Goal: Information Seeking & Learning: Find specific fact

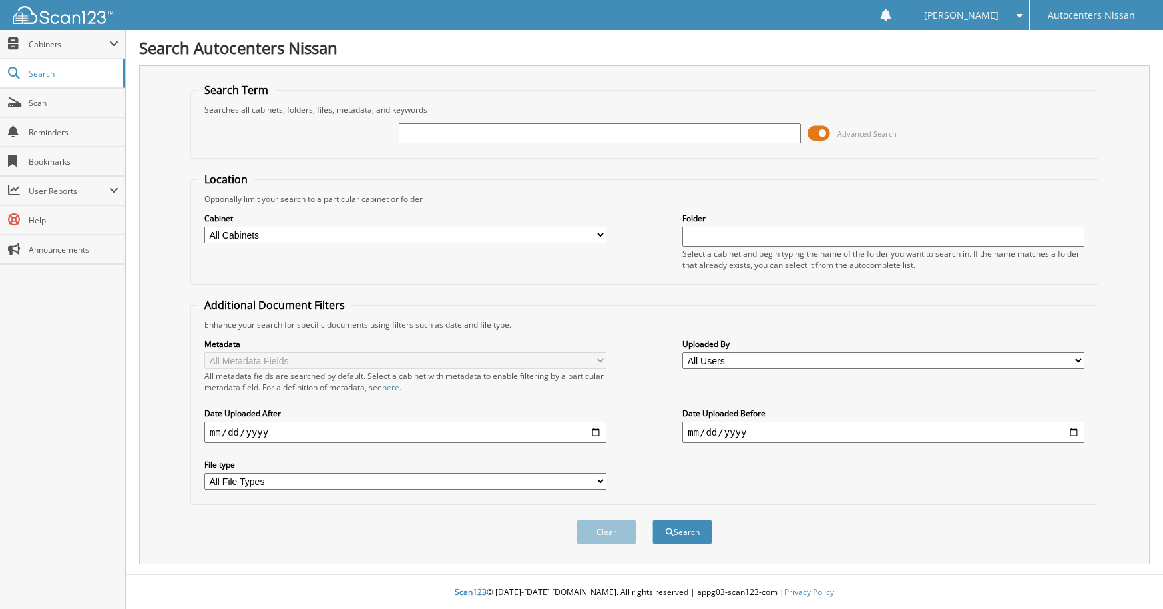
click at [435, 134] on input "text" at bounding box center [600, 133] width 402 height 20
type input "a02373"
click at [652, 519] on button "Search" at bounding box center [682, 531] width 60 height 25
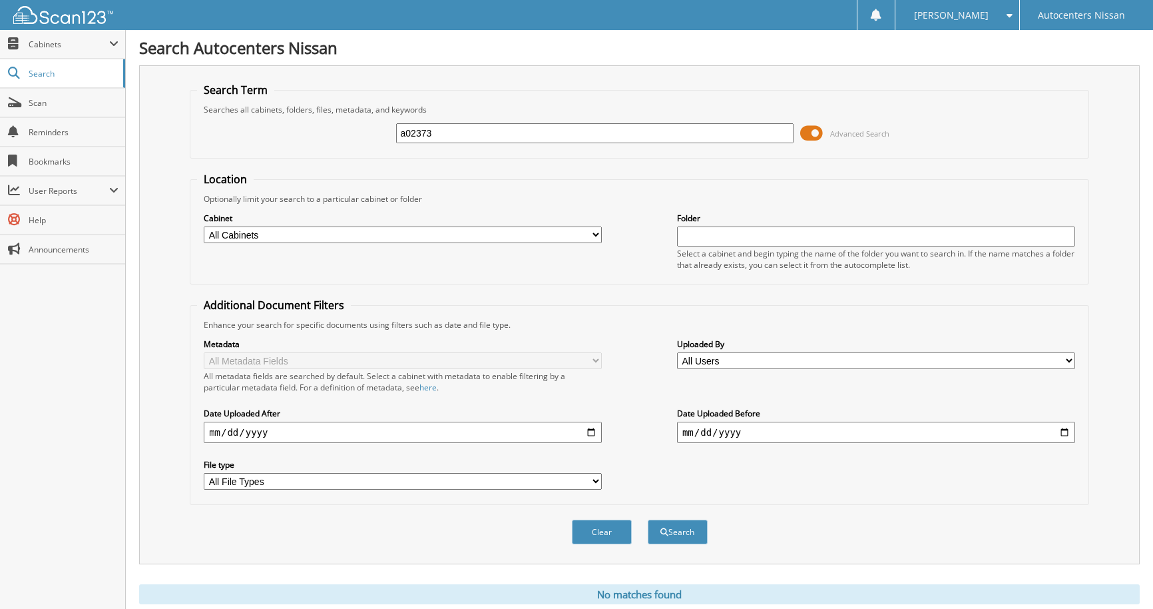
click at [406, 136] on input "a02373" at bounding box center [595, 133] width 398 height 20
type input "n02373"
click at [648, 519] on button "Search" at bounding box center [678, 531] width 60 height 25
drag, startPoint x: 403, startPoint y: 131, endPoint x: 597, endPoint y: 146, distance: 194.3
click at [417, 132] on input "n02373" at bounding box center [595, 133] width 398 height 20
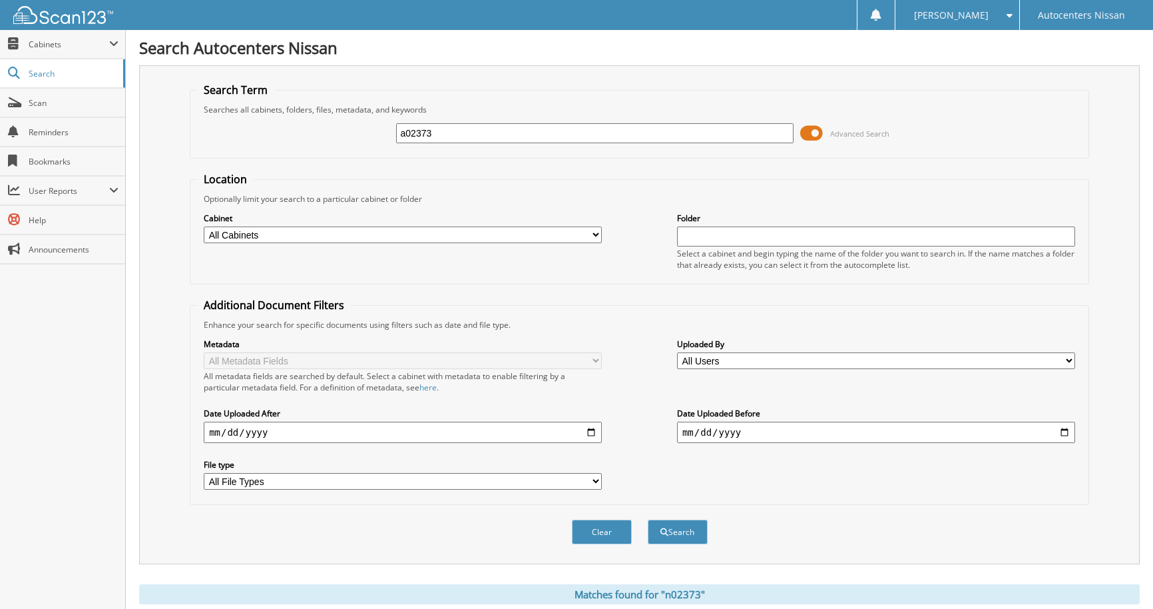
type input "a02373"
click at [648, 519] on button "Search" at bounding box center [678, 531] width 60 height 25
click at [399, 134] on input "a02373" at bounding box center [595, 133] width 398 height 20
type input "n02373"
click at [648, 519] on button "Search" at bounding box center [678, 531] width 60 height 25
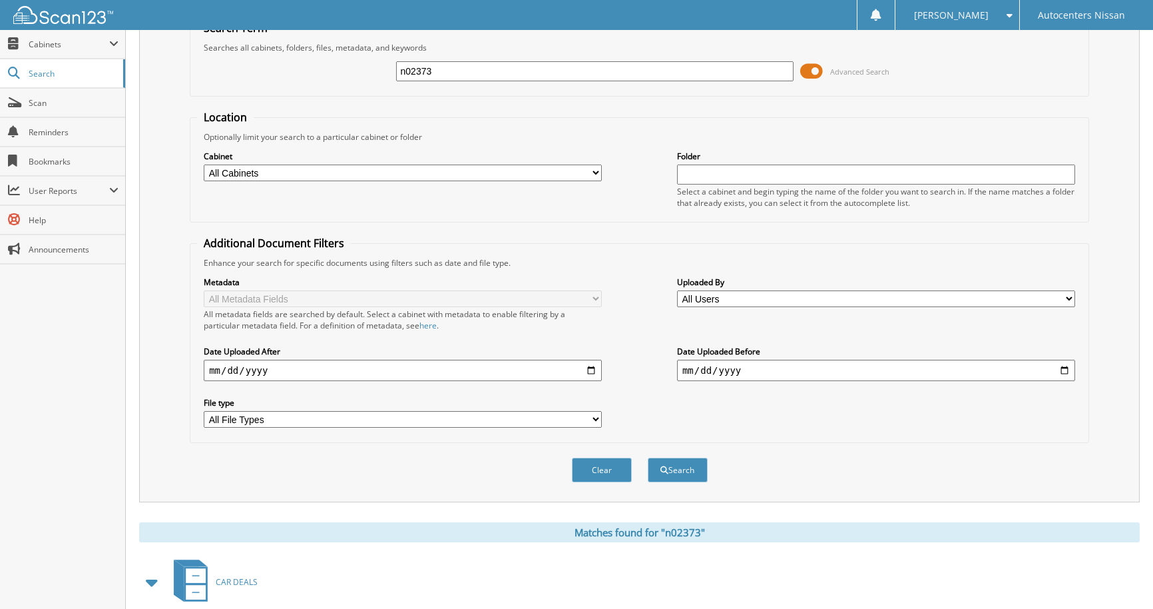
scroll to position [136, 0]
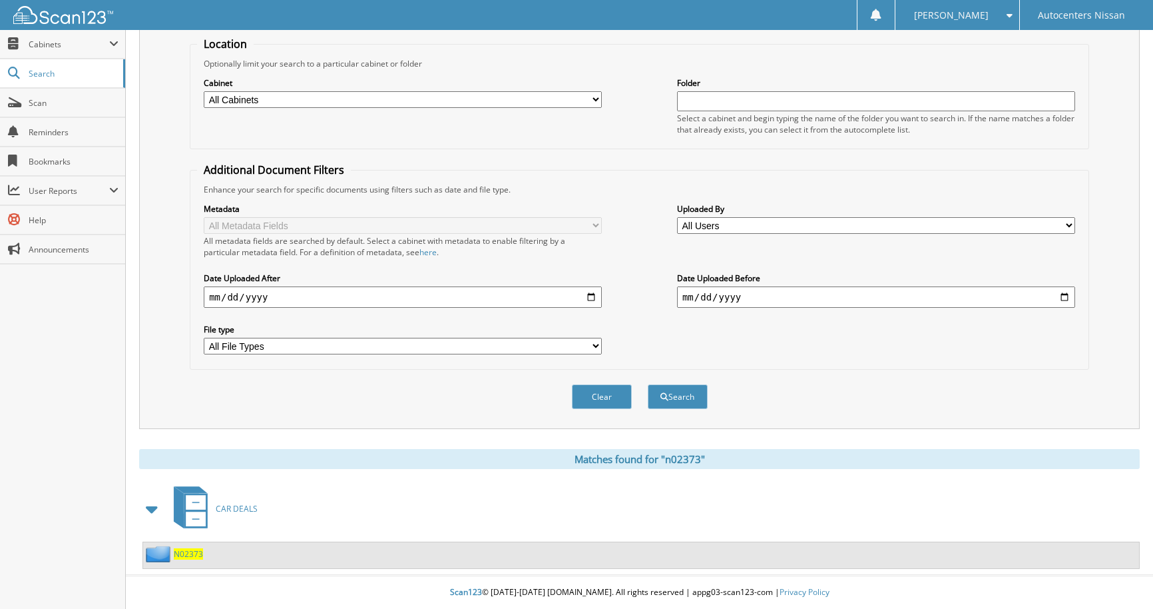
click at [165, 554] on img at bounding box center [160, 553] width 28 height 17
click at [186, 553] on span "N02373" at bounding box center [188, 553] width 29 height 11
